Goal: Transaction & Acquisition: Purchase product/service

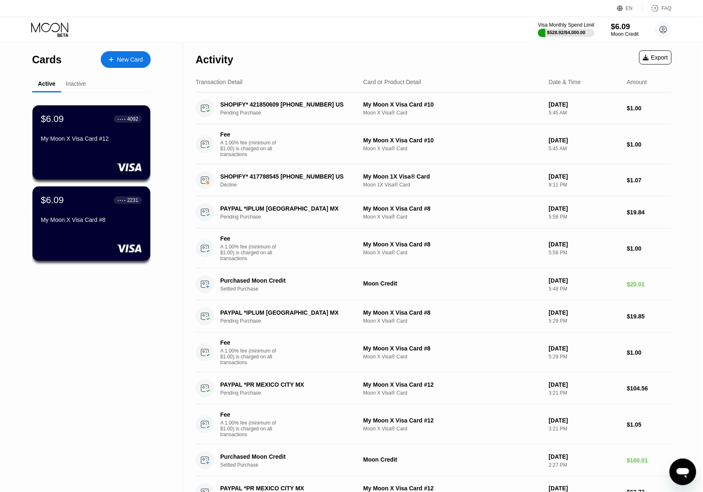
click at [615, 25] on div "$6.09" at bounding box center [625, 26] width 28 height 9
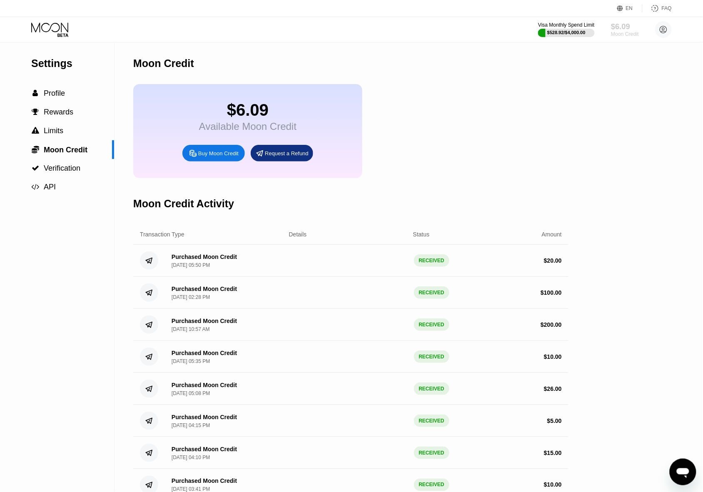
click at [623, 31] on div "$6.09" at bounding box center [625, 26] width 28 height 9
click at [232, 157] on div "Buy Moon Credit" at bounding box center [218, 153] width 40 height 7
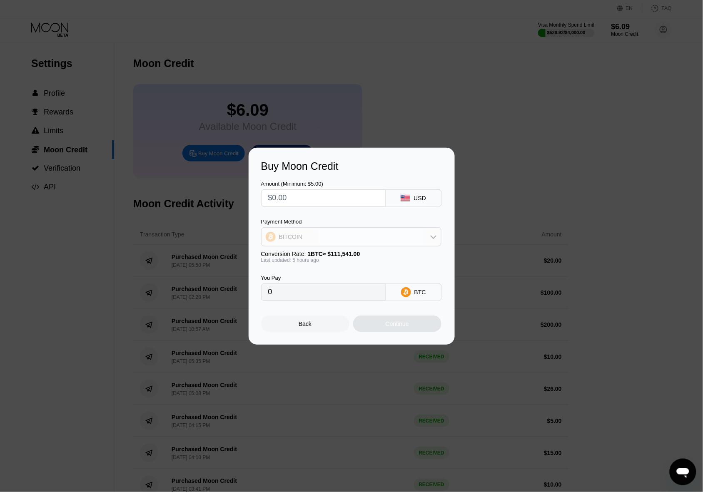
click at [371, 241] on div "BITCOIN" at bounding box center [351, 237] width 179 height 17
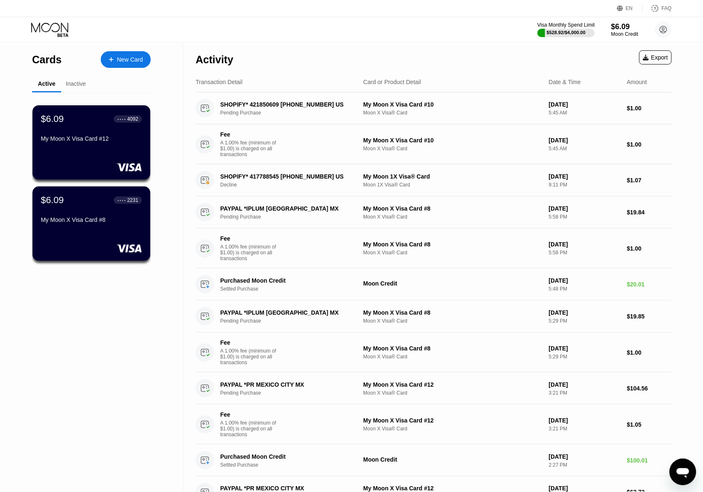
click at [565, 32] on div "$528.92 / $4,000.00" at bounding box center [566, 32] width 39 height 5
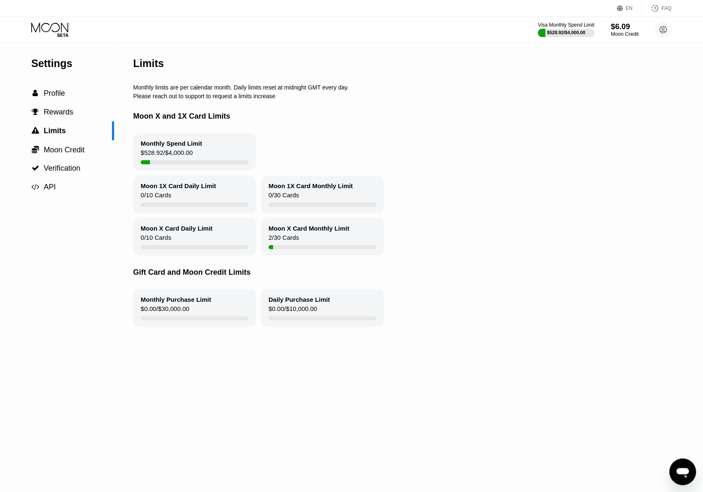
click at [627, 32] on div "Moon Credit" at bounding box center [625, 34] width 28 height 6
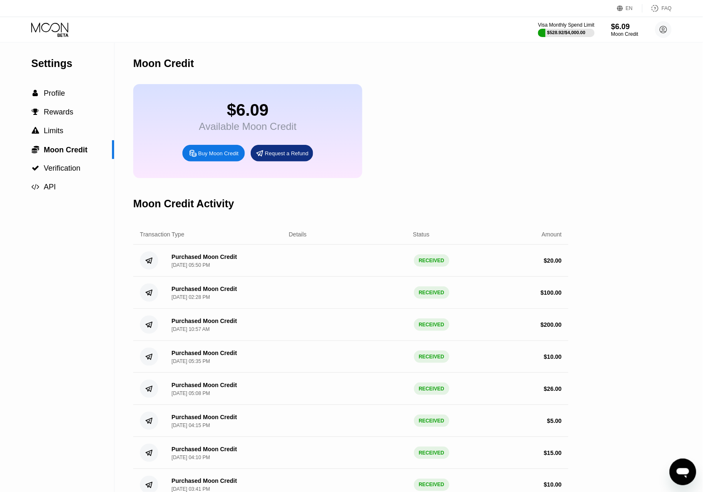
click at [219, 157] on div "Buy Moon Credit" at bounding box center [218, 153] width 40 height 7
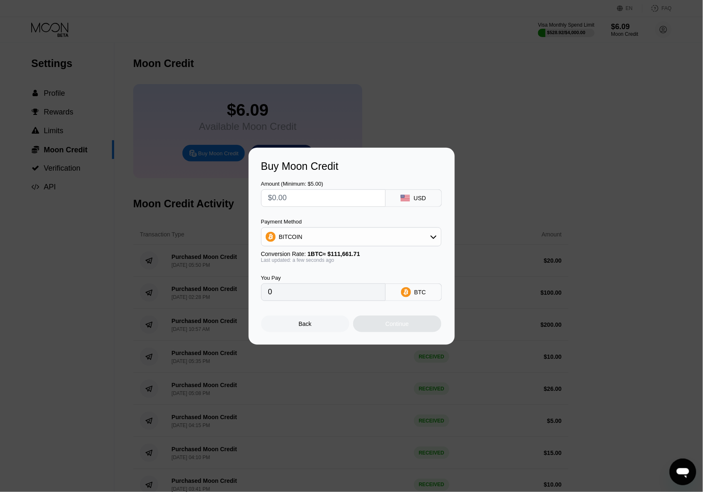
click at [311, 232] on div "BITCOIN" at bounding box center [351, 237] width 179 height 17
click at [298, 273] on div "USDT on TRON" at bounding box center [351, 278] width 175 height 17
type input "0.00"
click at [306, 197] on input "text" at bounding box center [323, 198] width 110 height 17
type input "$2"
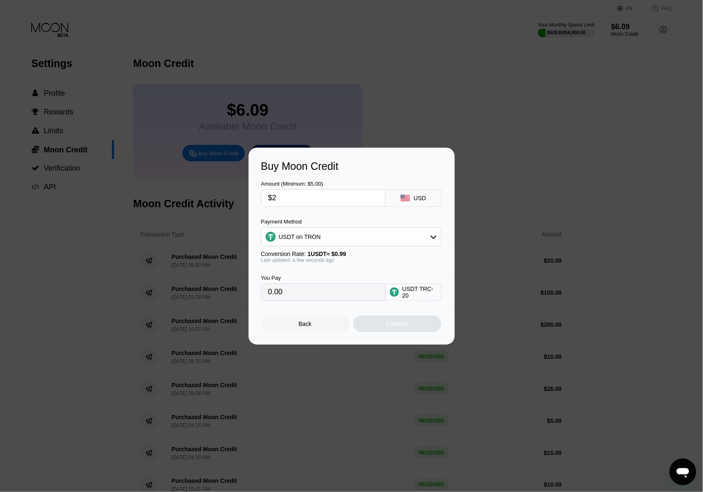
type input "2.02"
type input "$20"
type input "20.20"
type input "$20"
click at [405, 327] on div "Continue" at bounding box center [397, 324] width 23 height 7
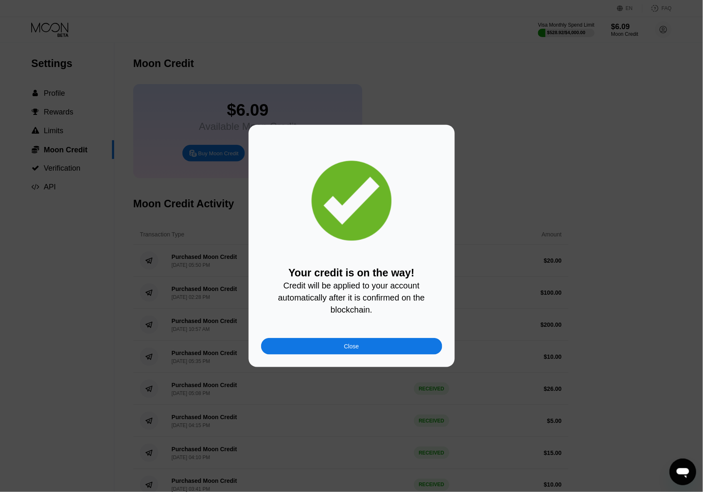
click at [363, 351] on div "Close" at bounding box center [351, 346] width 181 height 17
